Goal: Information Seeking & Learning: Learn about a topic

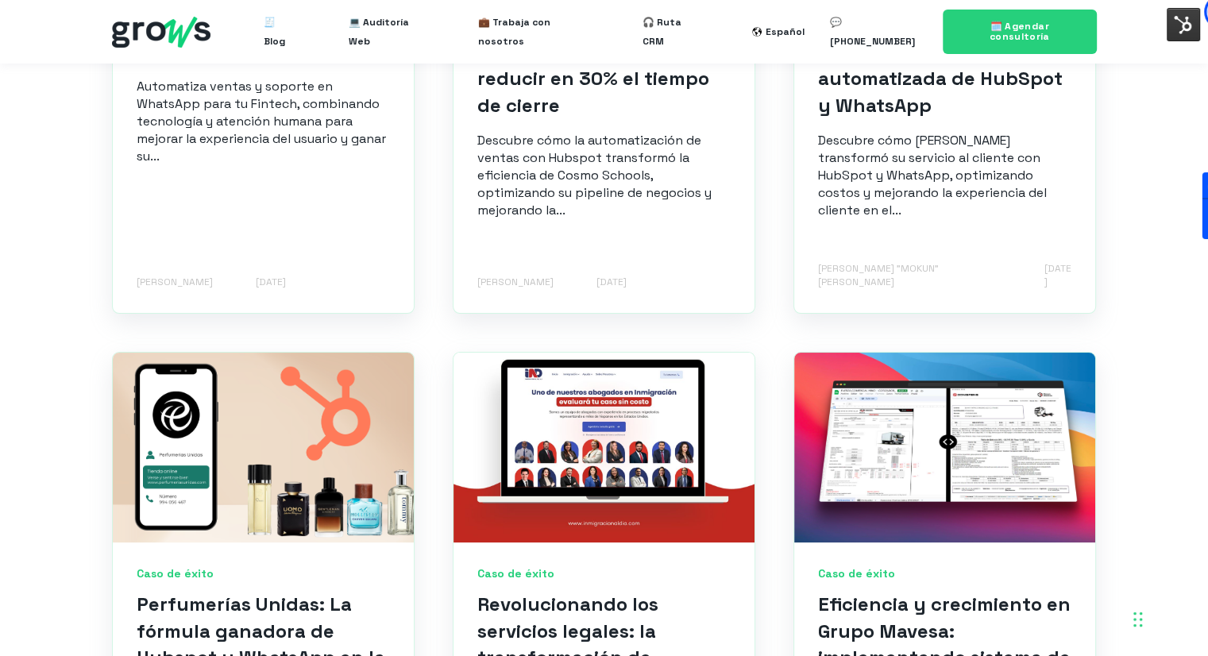
scroll to position [1826, 0]
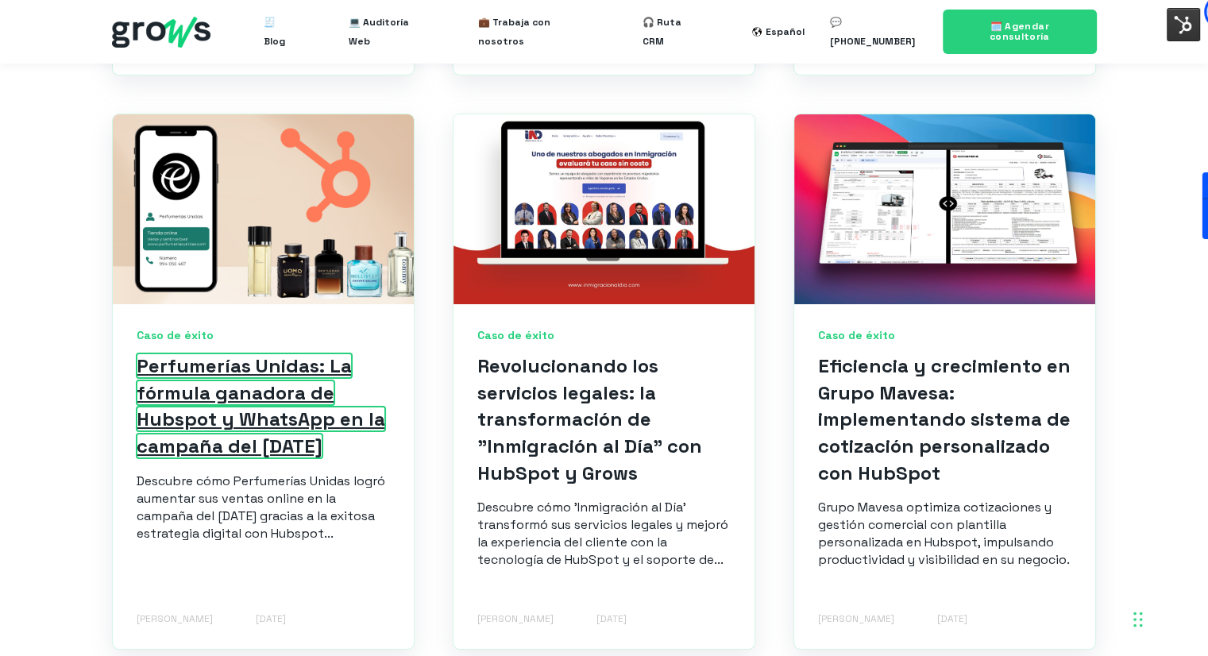
click at [284, 382] on link "Perfumerías Unidas: La fórmula ganadora de Hubspot y WhatsApp en la campaña del…" at bounding box center [261, 405] width 249 height 105
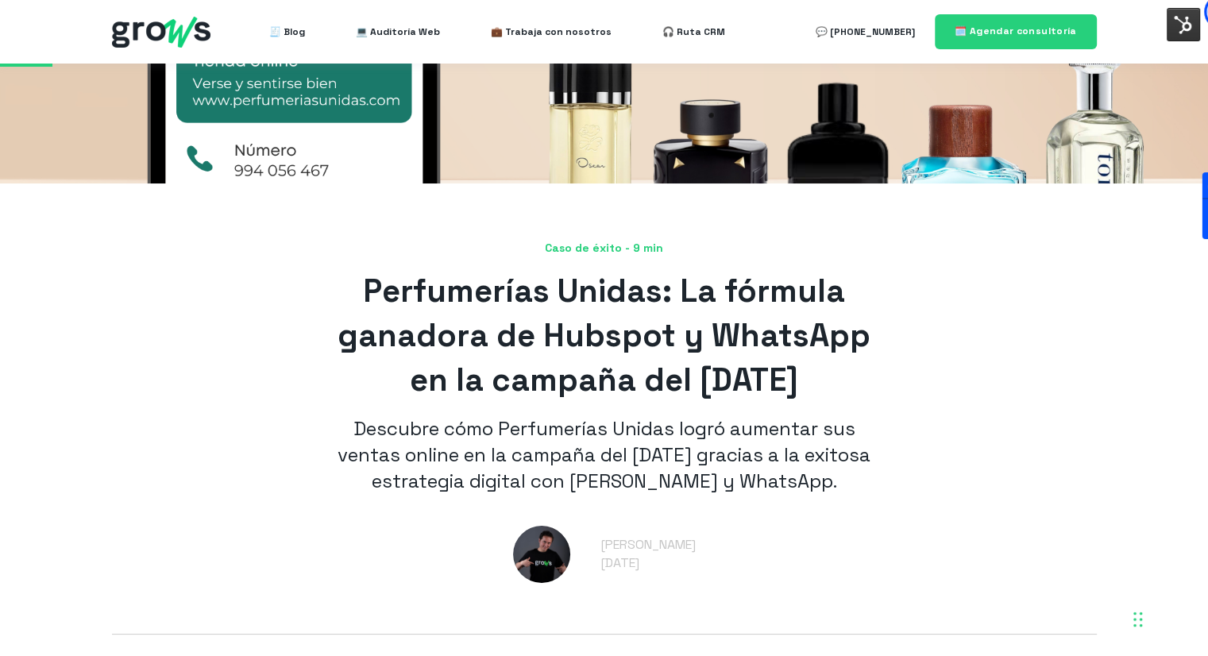
scroll to position [318, 0]
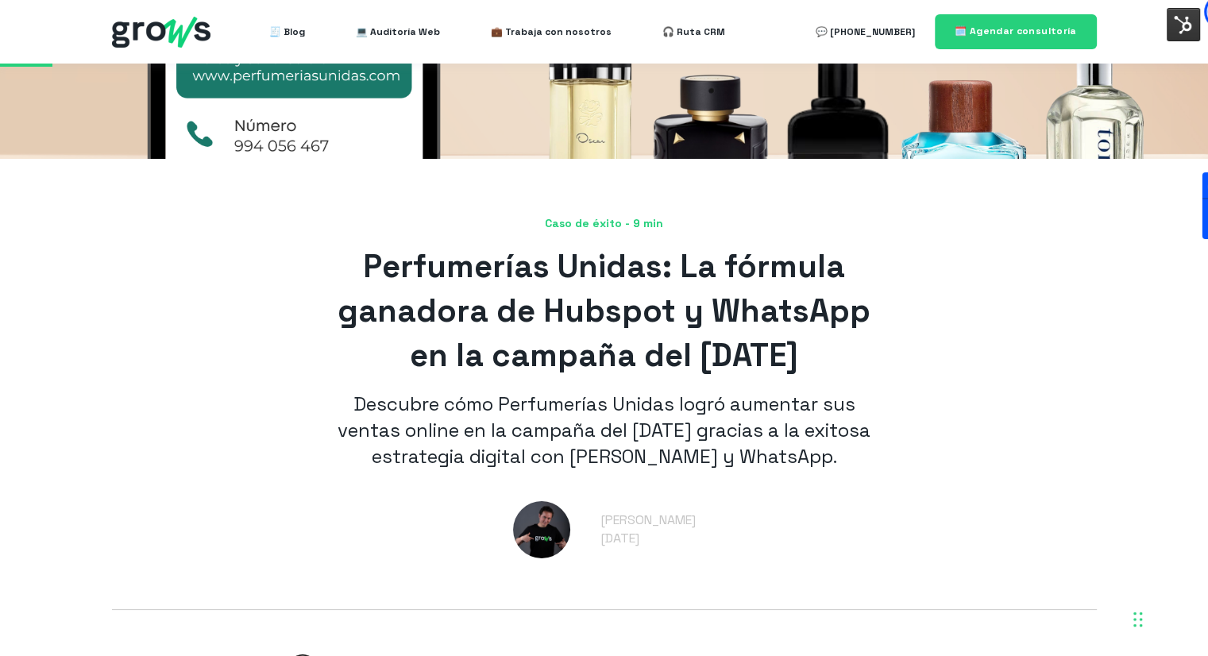
drag, startPoint x: 368, startPoint y: 264, endPoint x: 699, endPoint y: 286, distance: 331.8
click at [870, 353] on h1 "Perfumerías Unidas: La fórmula ganadora de Hubspot y WhatsApp en la campaña del…" at bounding box center [604, 311] width 540 height 133
